Goal: Transaction & Acquisition: Purchase product/service

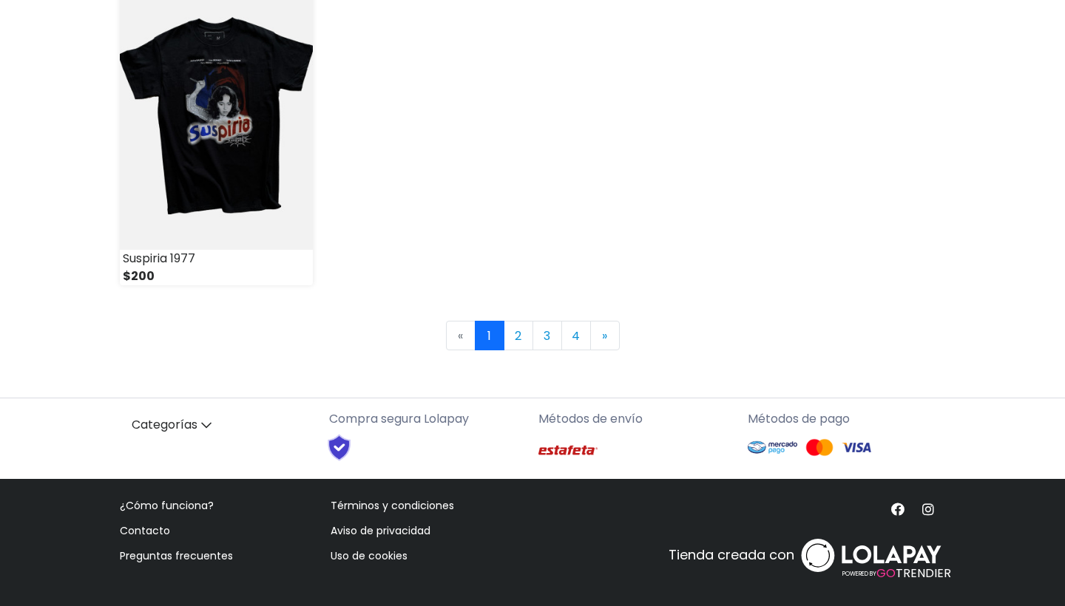
scroll to position [2193, 0]
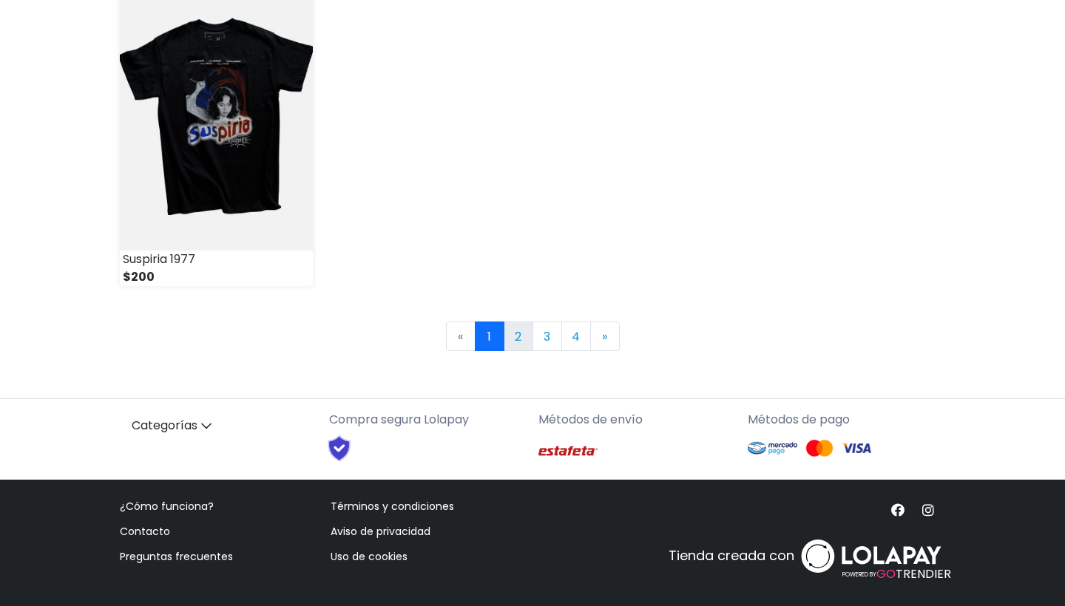
click at [524, 333] on link "2" at bounding box center [518, 337] width 30 height 30
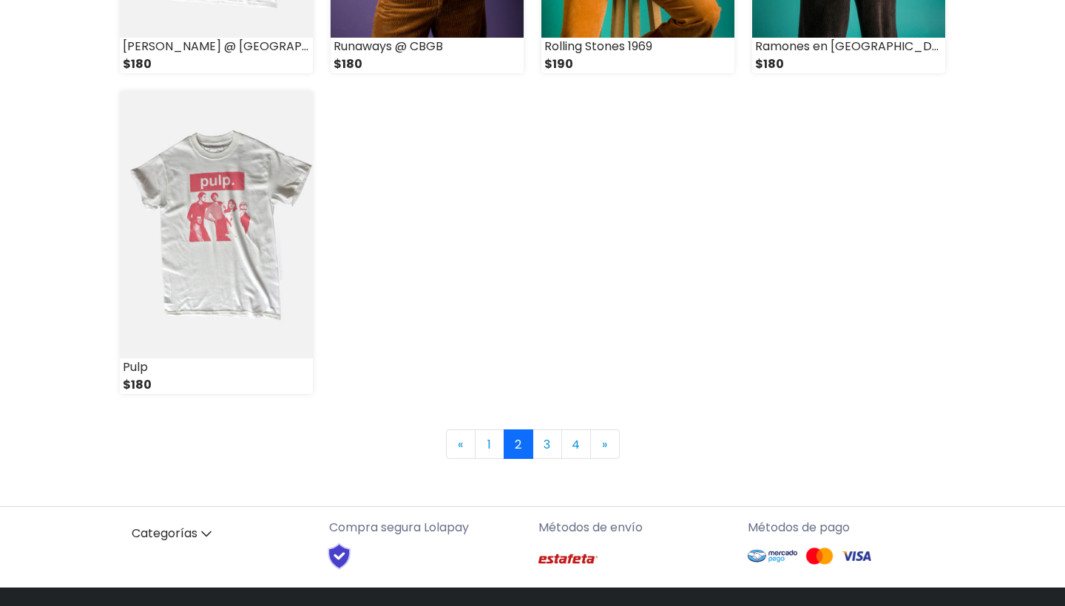
scroll to position [2106, 0]
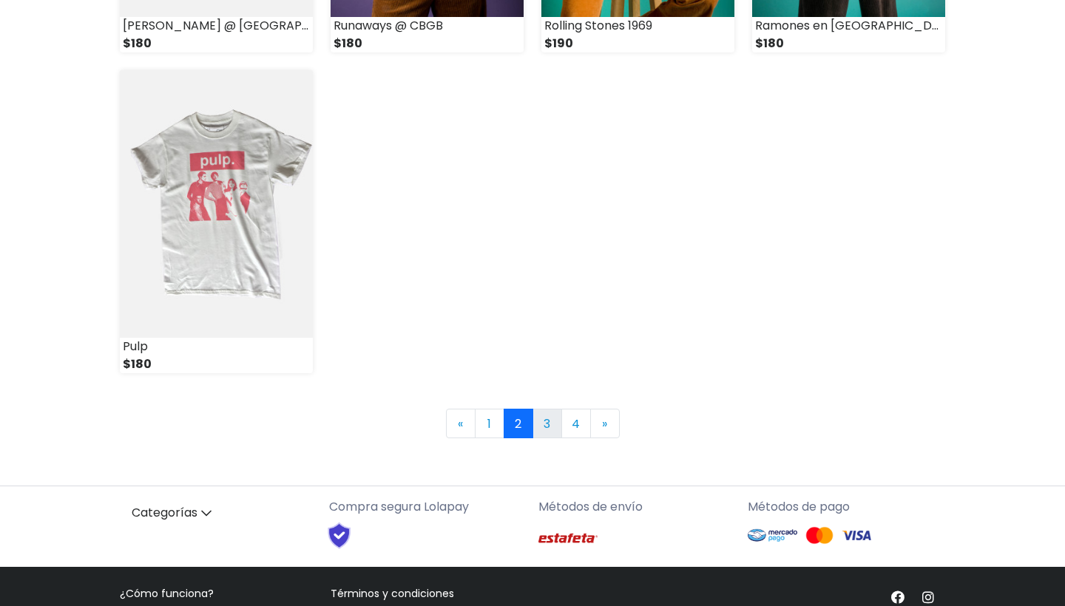
click at [554, 425] on link "3" at bounding box center [547, 424] width 30 height 30
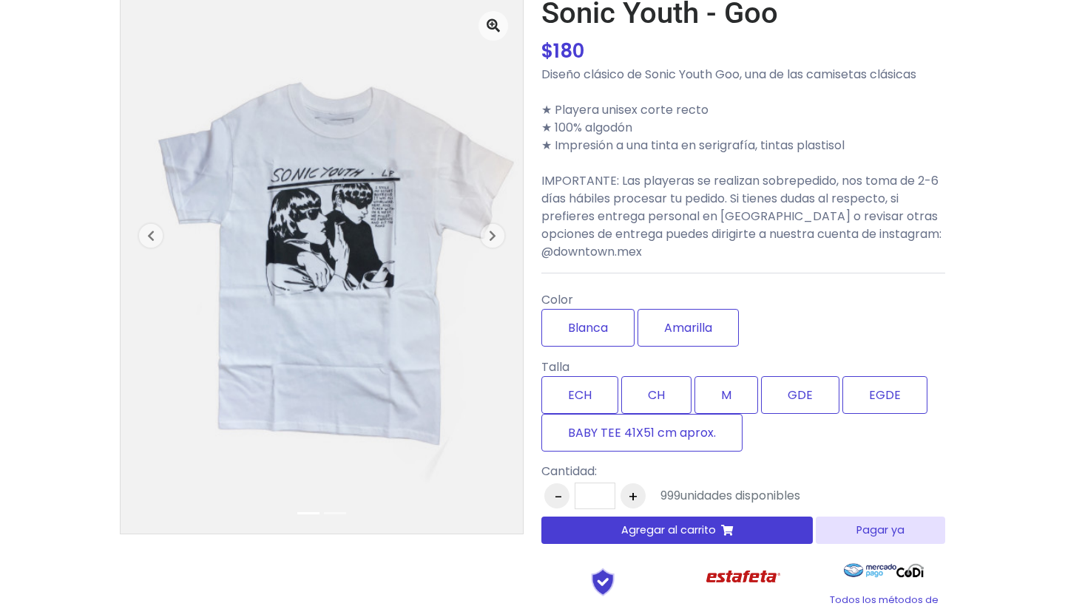
scroll to position [115, 0]
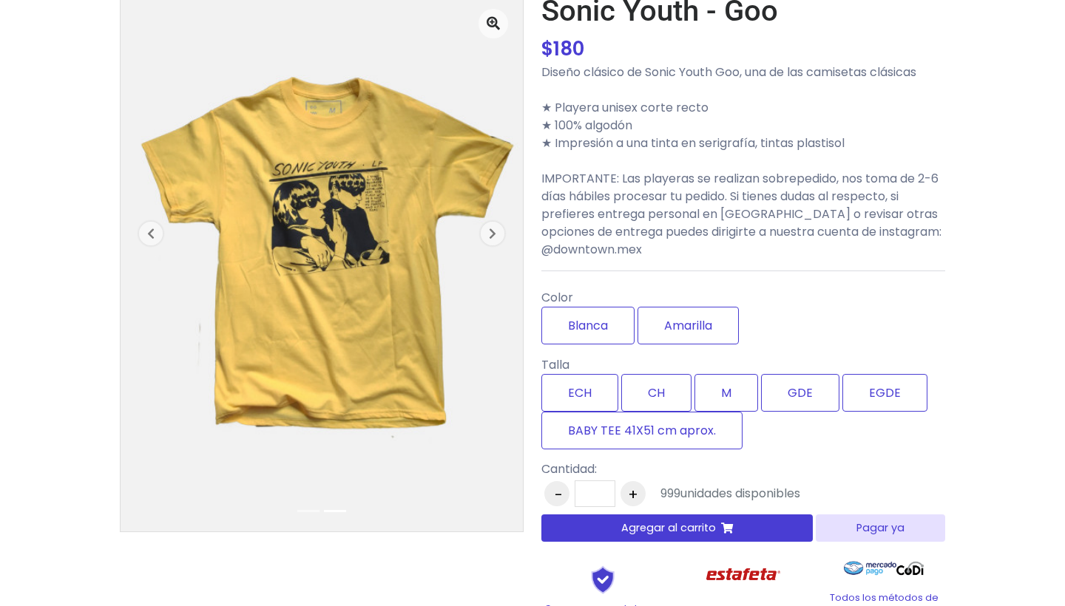
click at [699, 529] on span "Agregar al carrito" at bounding box center [668, 528] width 95 height 16
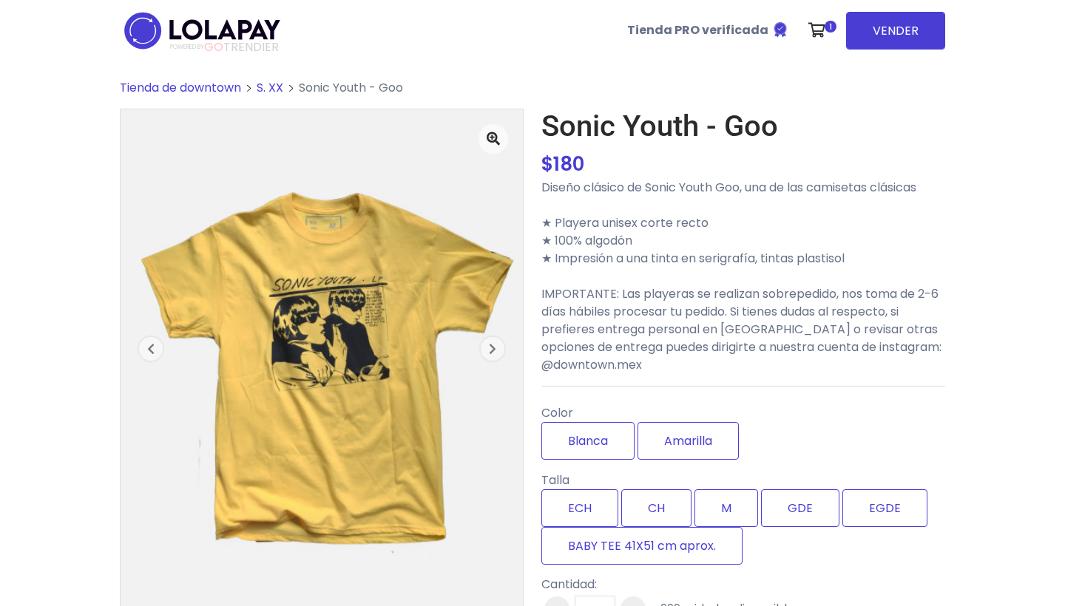
scroll to position [0, 0]
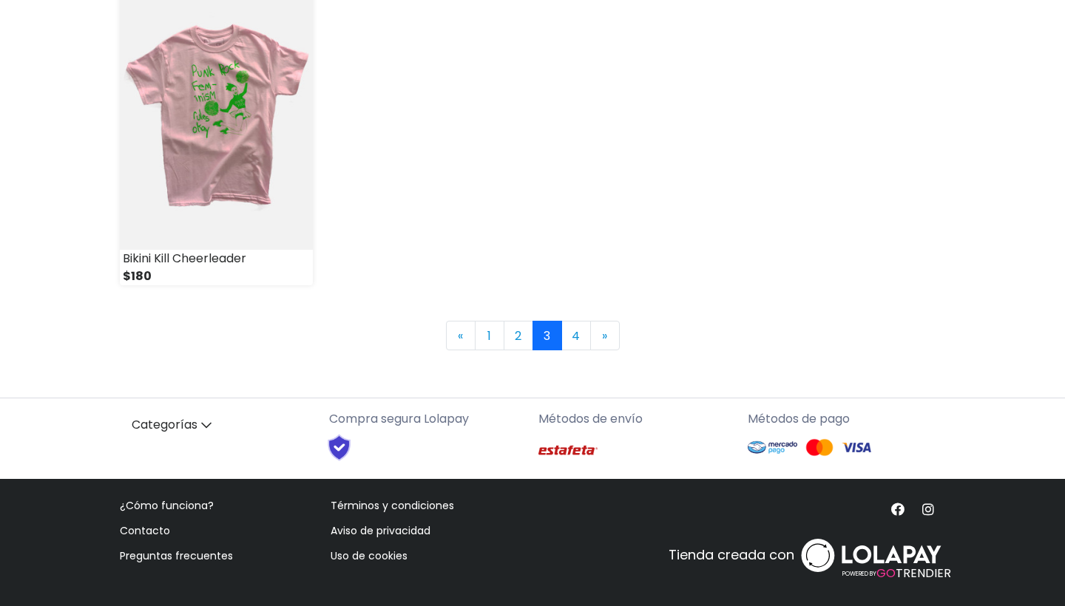
scroll to position [2193, 0]
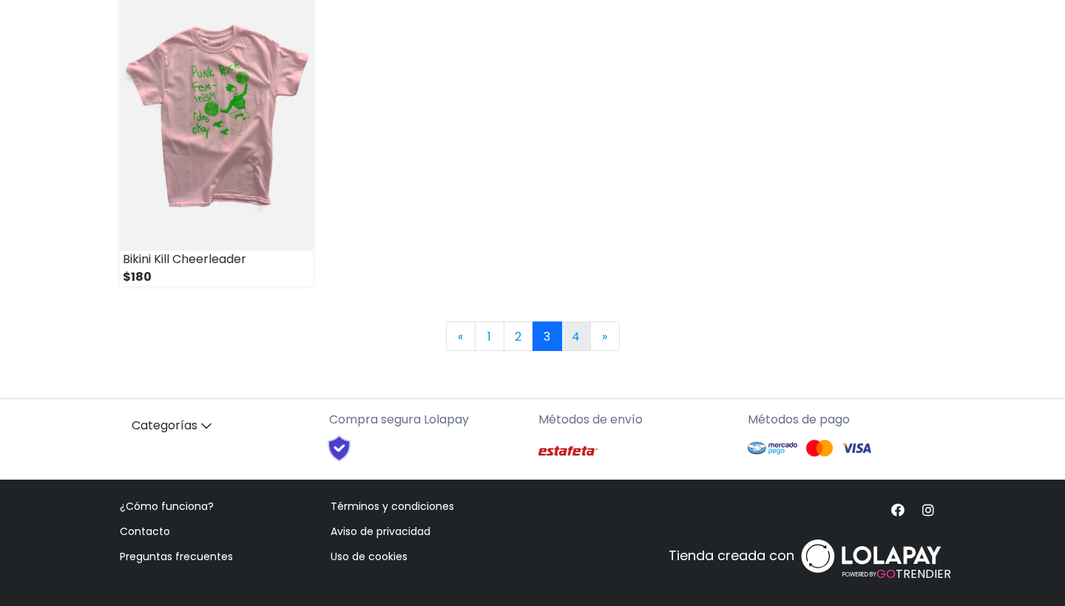
click at [573, 336] on link "4" at bounding box center [576, 337] width 30 height 30
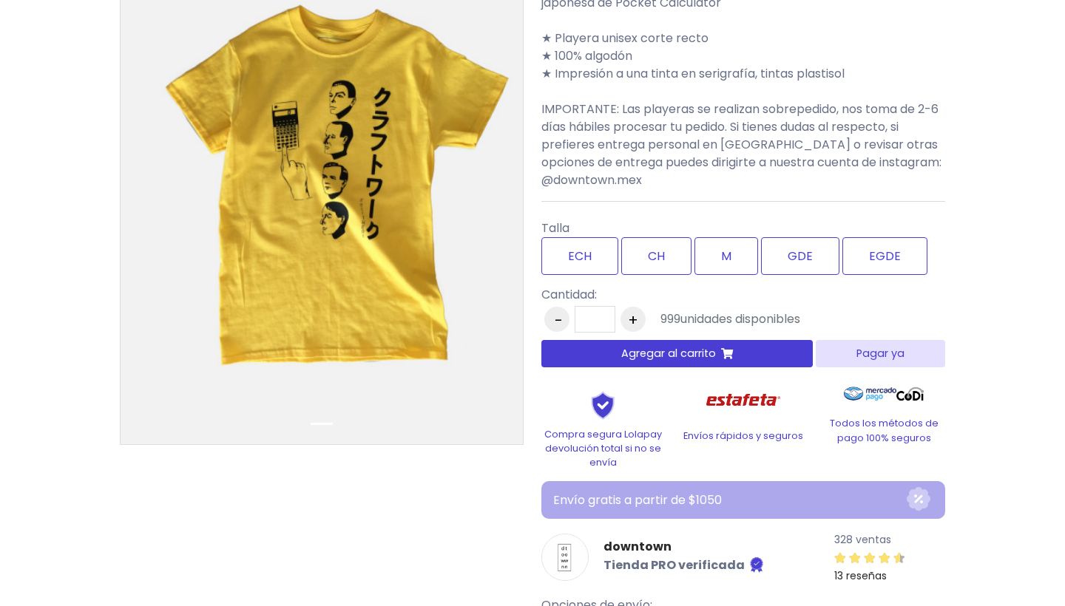
scroll to position [203, 0]
click at [693, 358] on span "Agregar al carrito" at bounding box center [668, 353] width 95 height 16
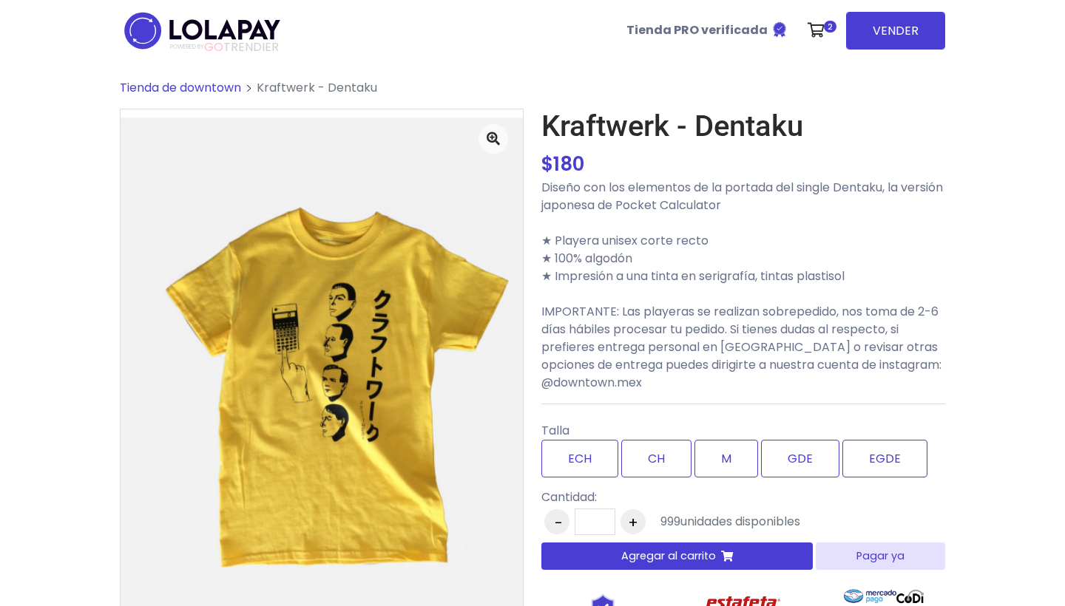
scroll to position [0, 0]
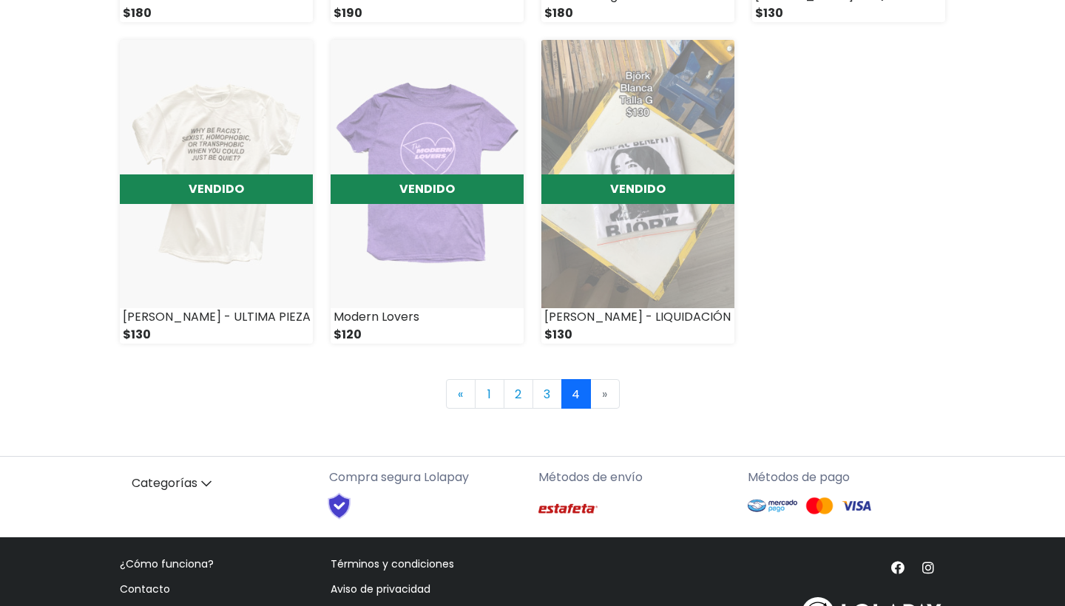
scroll to position [1187, 0]
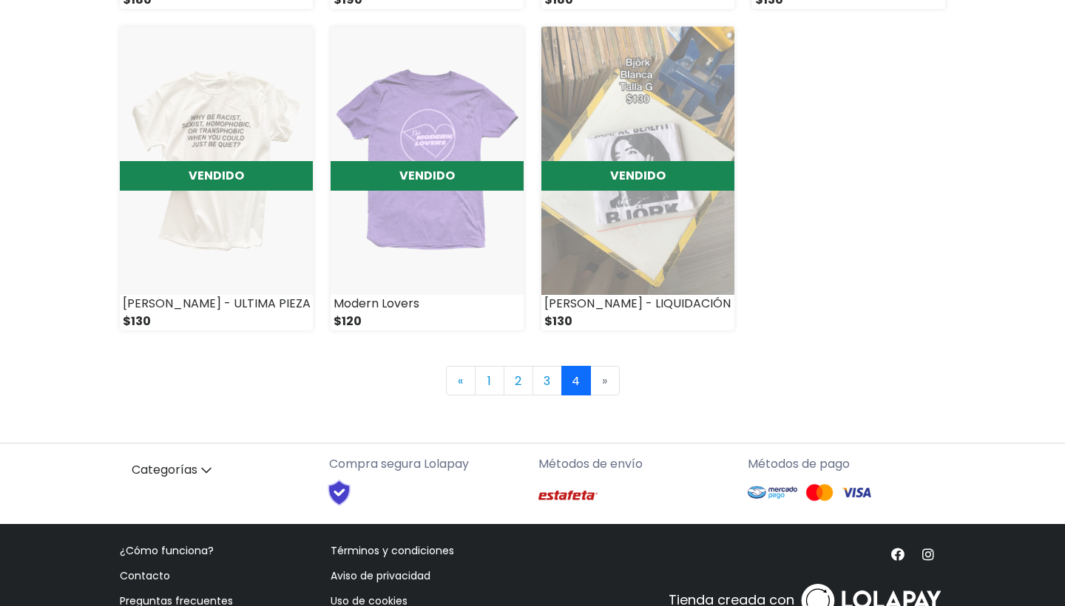
click at [602, 381] on li "» Next" at bounding box center [605, 381] width 29 height 30
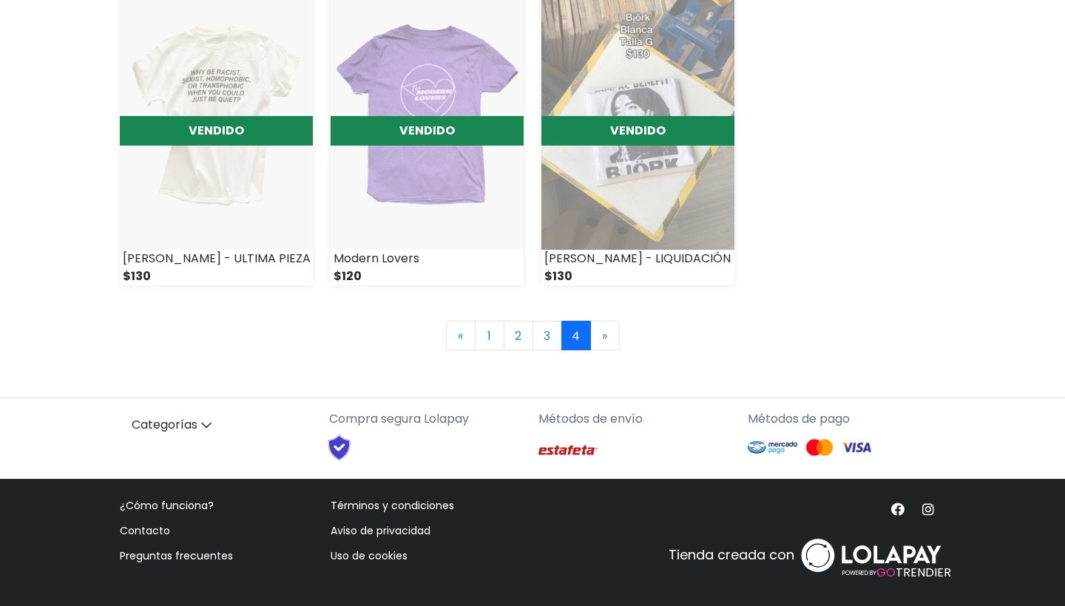
scroll to position [1231, 0]
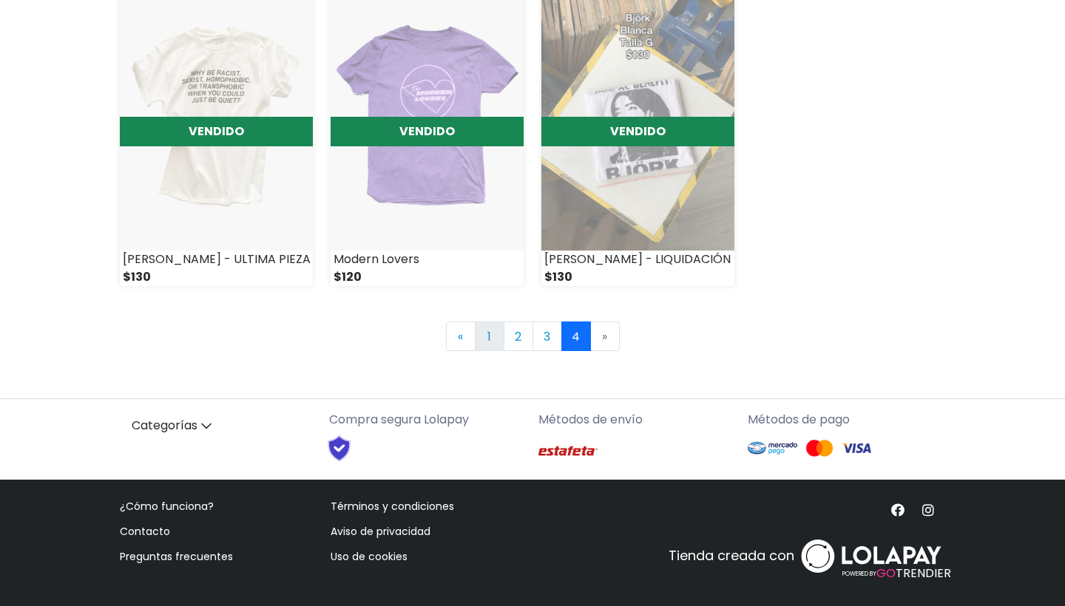
click at [486, 343] on link "1" at bounding box center [490, 337] width 30 height 30
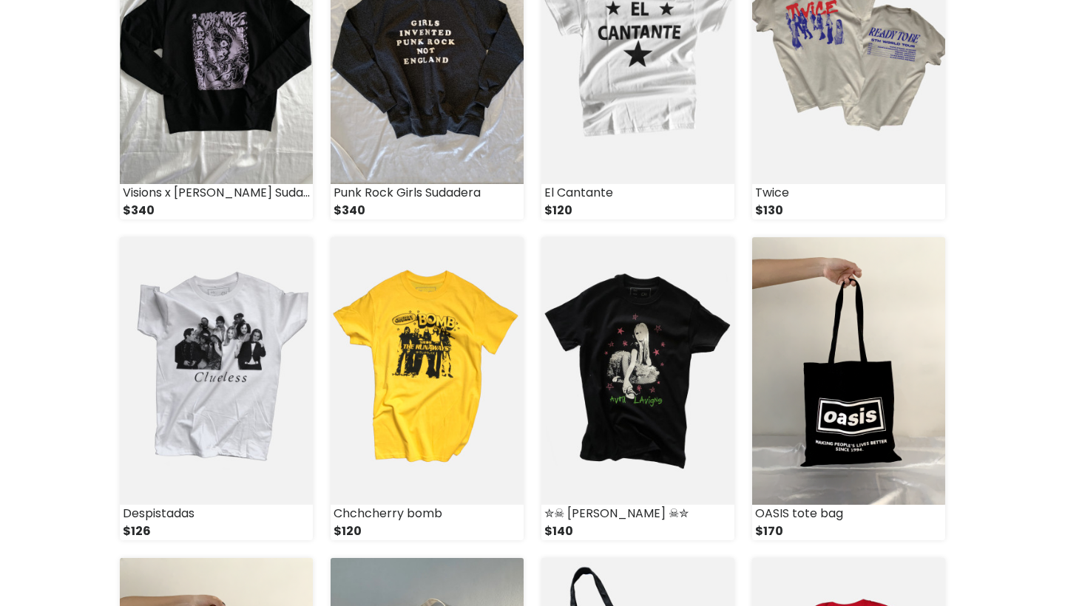
scroll to position [1303, 0]
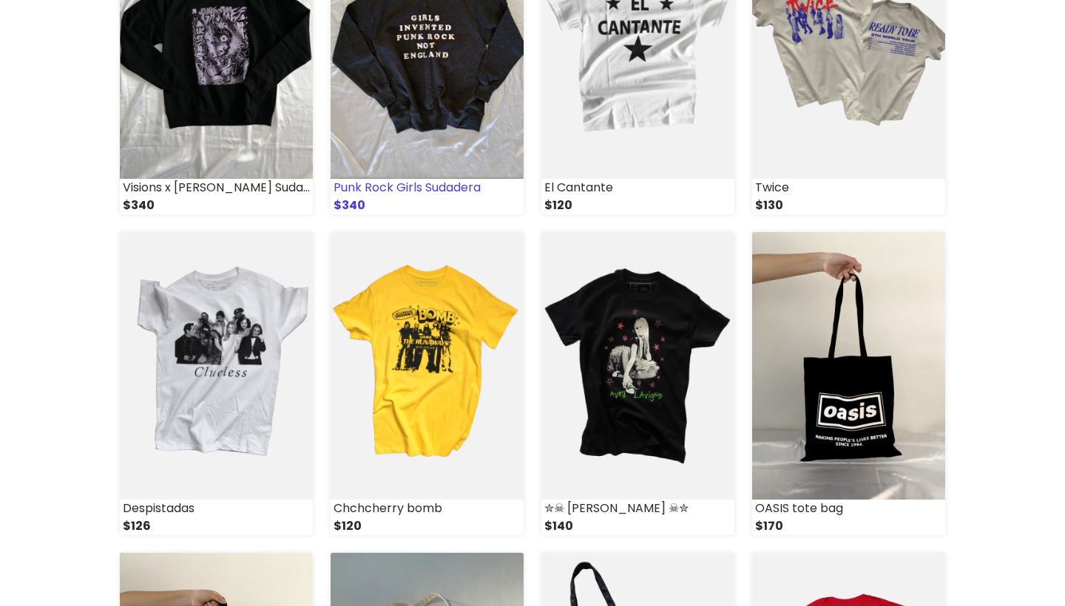
click at [452, 121] on img at bounding box center [426, 45] width 193 height 268
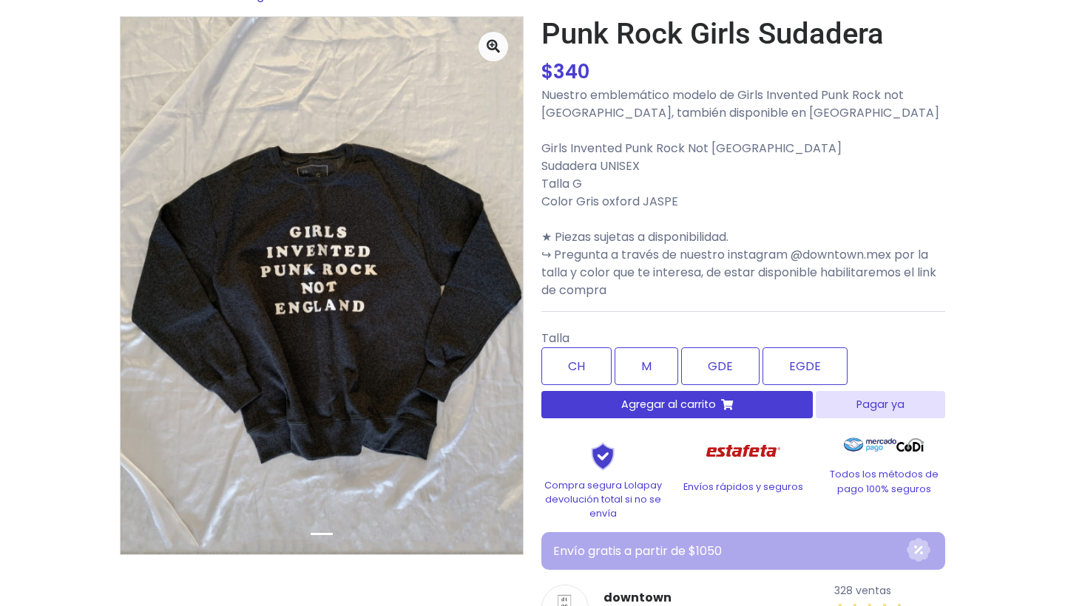
scroll to position [94, 0]
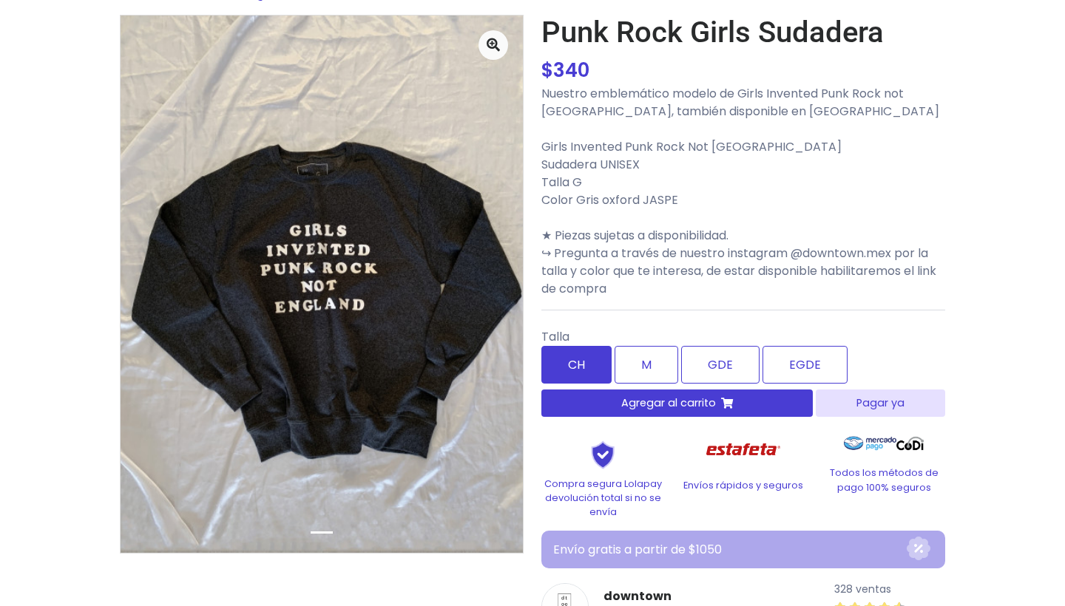
click at [574, 373] on label "CH" at bounding box center [576, 365] width 70 height 38
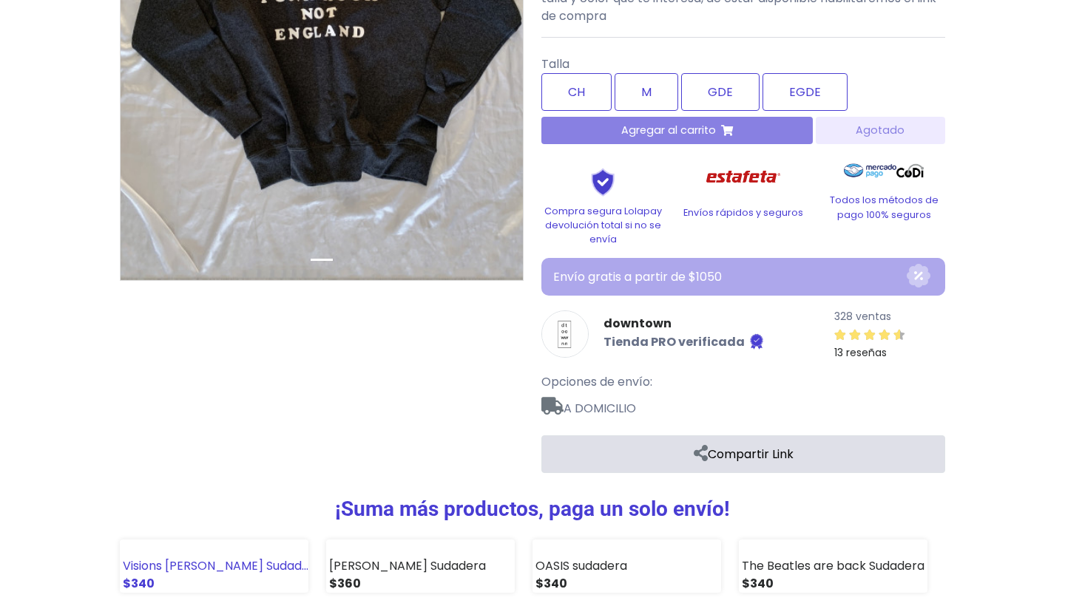
scroll to position [353, 0]
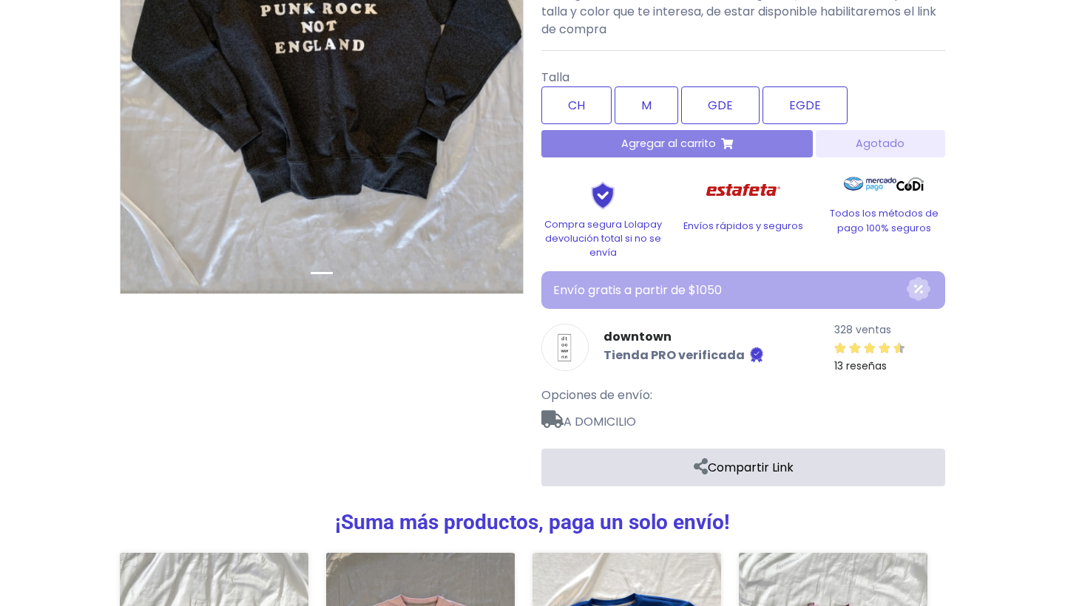
click at [716, 144] on div "Agregar al carrito [GEOGRAPHIC_DATA]" at bounding box center [743, 143] width 404 height 27
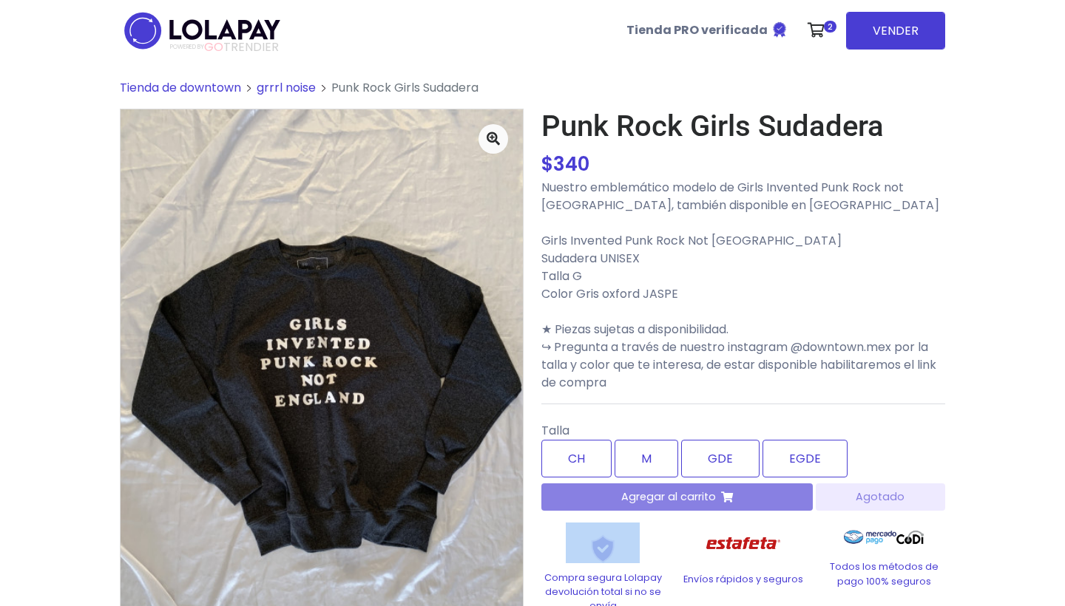
scroll to position [0, 0]
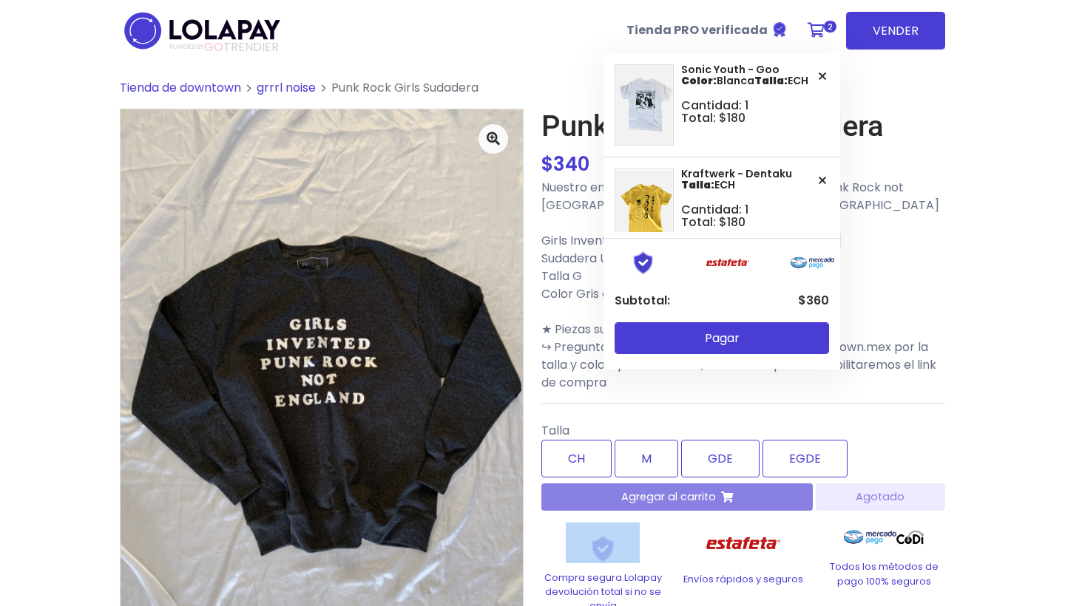
click at [819, 24] on icon at bounding box center [815, 30] width 17 height 15
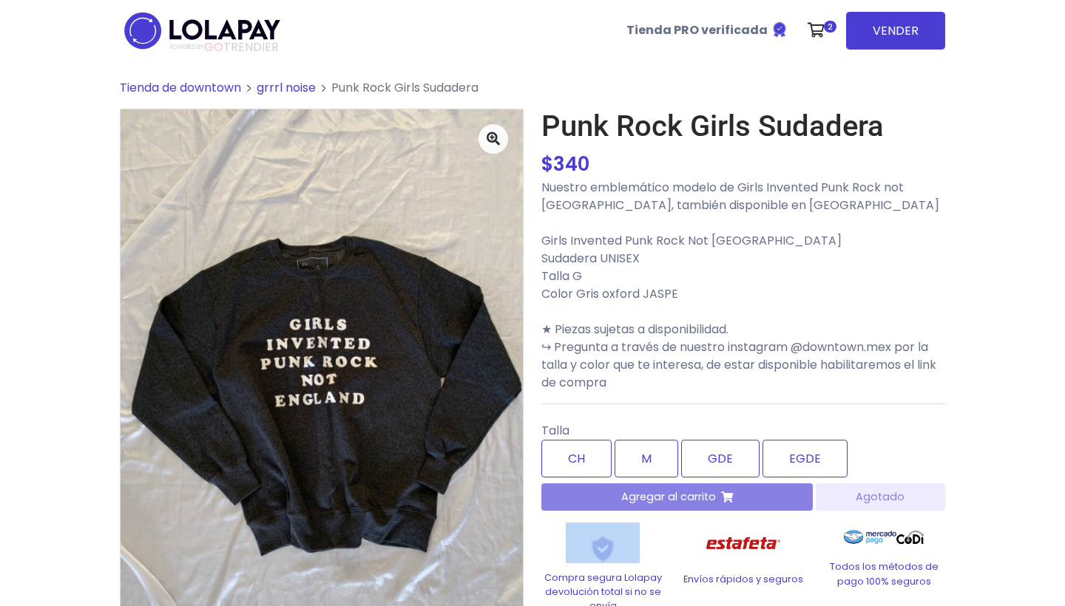
click at [226, 88] on span "Tienda de downtown" at bounding box center [180, 87] width 121 height 17
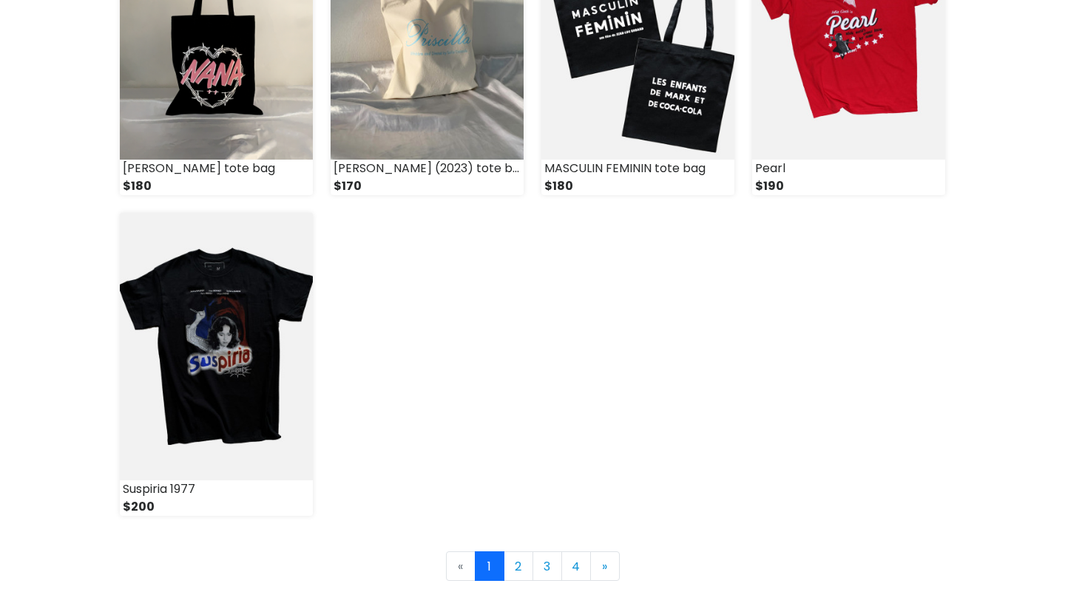
scroll to position [1968, 0]
